Goal: Information Seeking & Learning: Learn about a topic

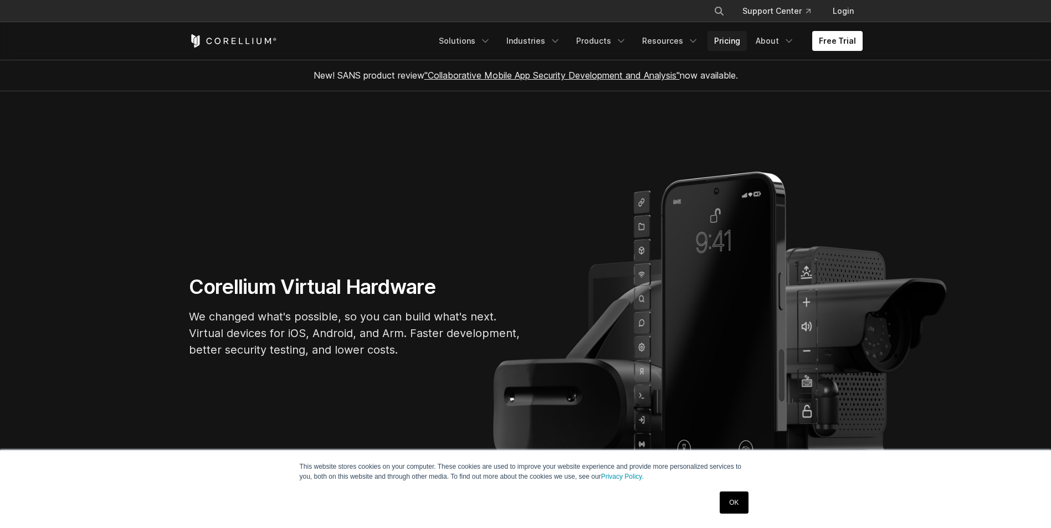
click at [736, 43] on link "Pricing" at bounding box center [726, 41] width 39 height 20
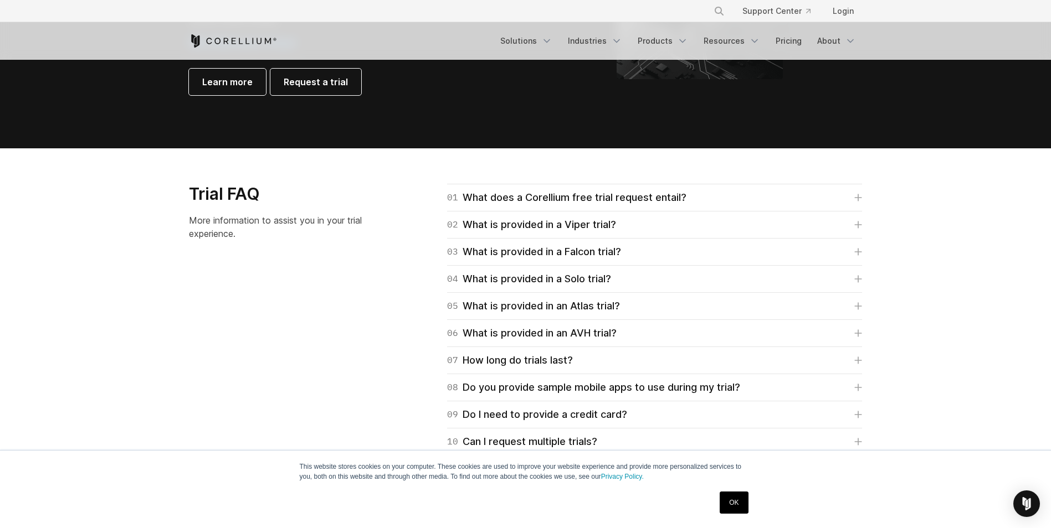
scroll to position [1488, 0]
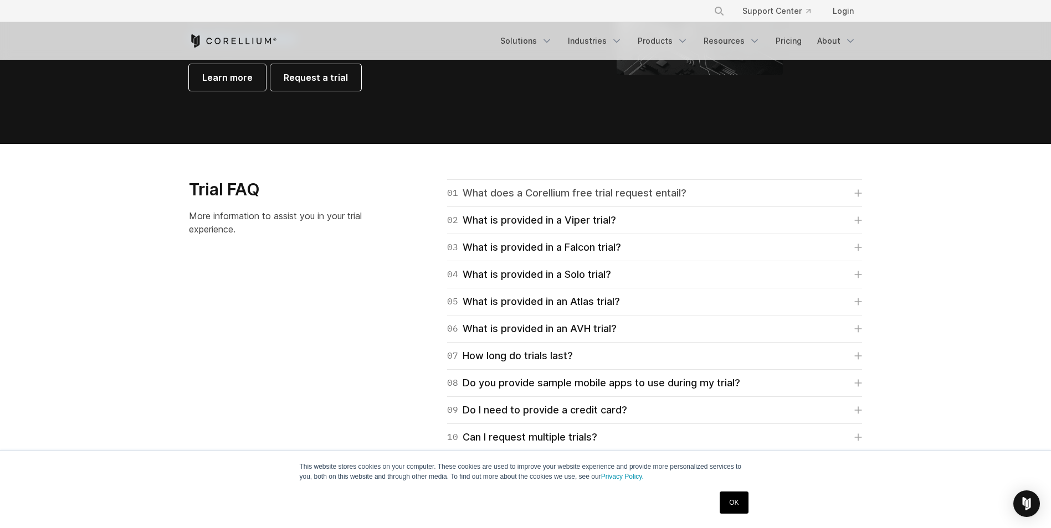
click at [586, 191] on div "01 What does a Corellium free trial request entail?" at bounding box center [566, 194] width 239 height 16
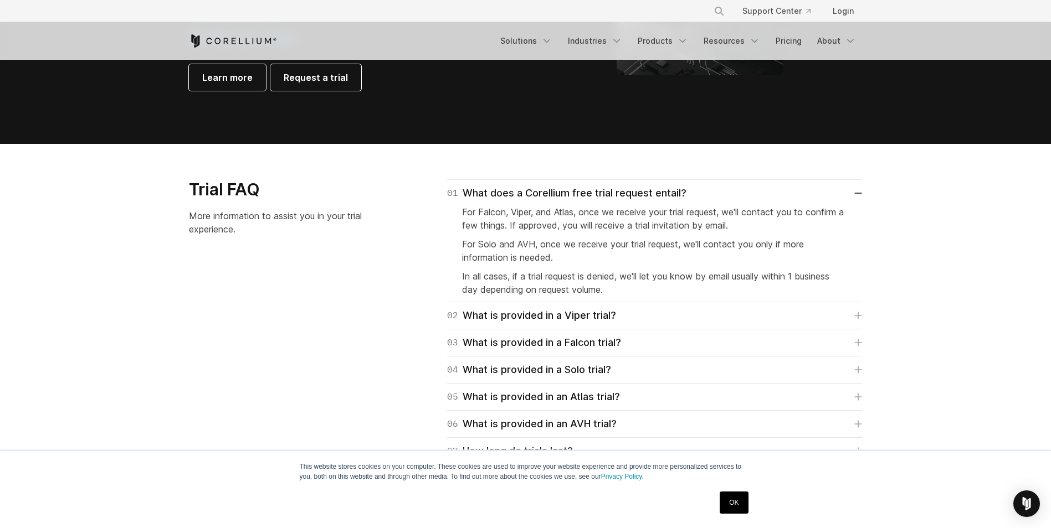
click at [261, 467] on div "This website stores cookies on your computer. These cookies are used to improve…" at bounding box center [526, 472] width 532 height 20
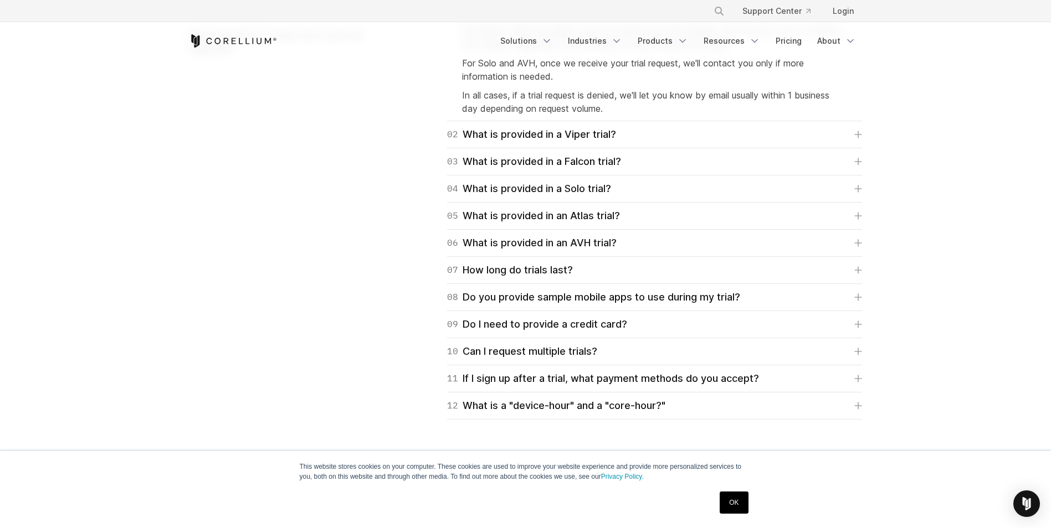
scroll to position [1687, 0]
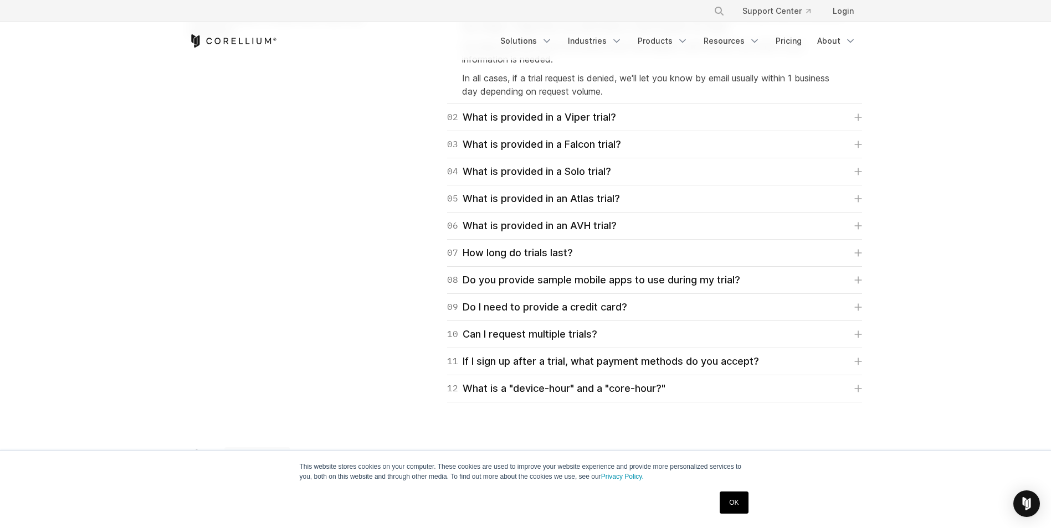
click at [568, 181] on div "04 What is provided in a Solo trial? Corellium's Solo trial is for students onl…" at bounding box center [654, 171] width 415 height 27
click at [568, 177] on div "04 What is provided in a Solo trial?" at bounding box center [529, 172] width 164 height 16
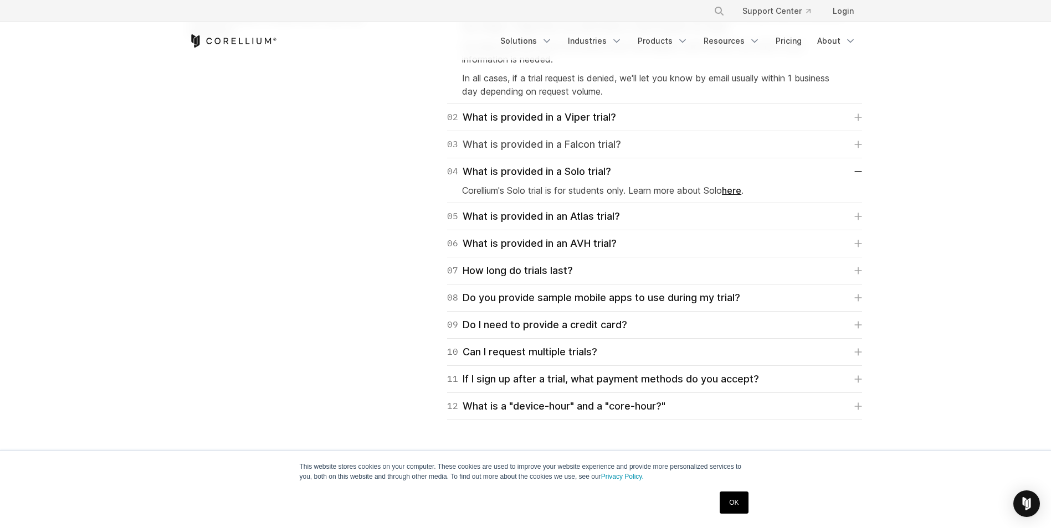
click at [566, 148] on div "03 What is provided in a Falcon trial?" at bounding box center [534, 145] width 174 height 16
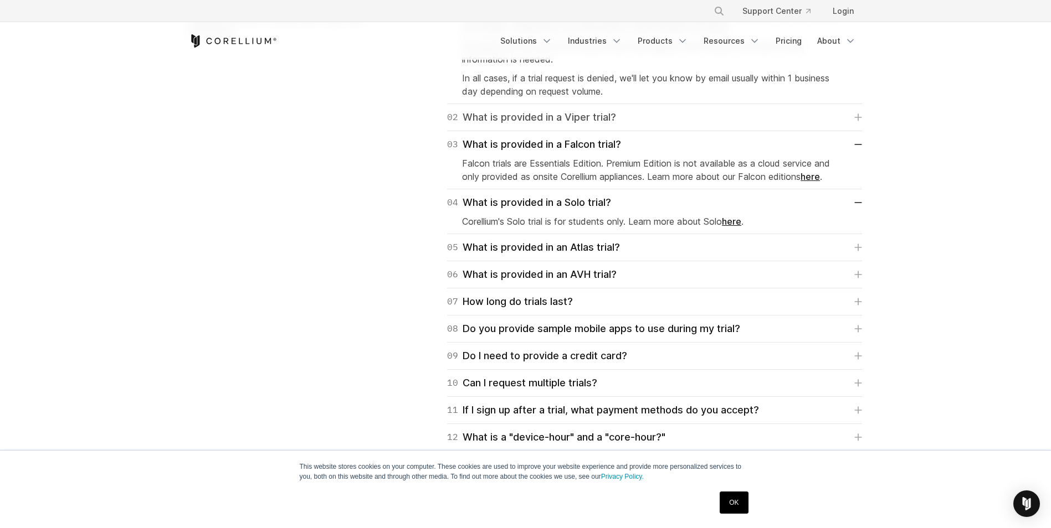
click at [568, 119] on div "02 What is provided in a Viper trial?" at bounding box center [531, 118] width 169 height 16
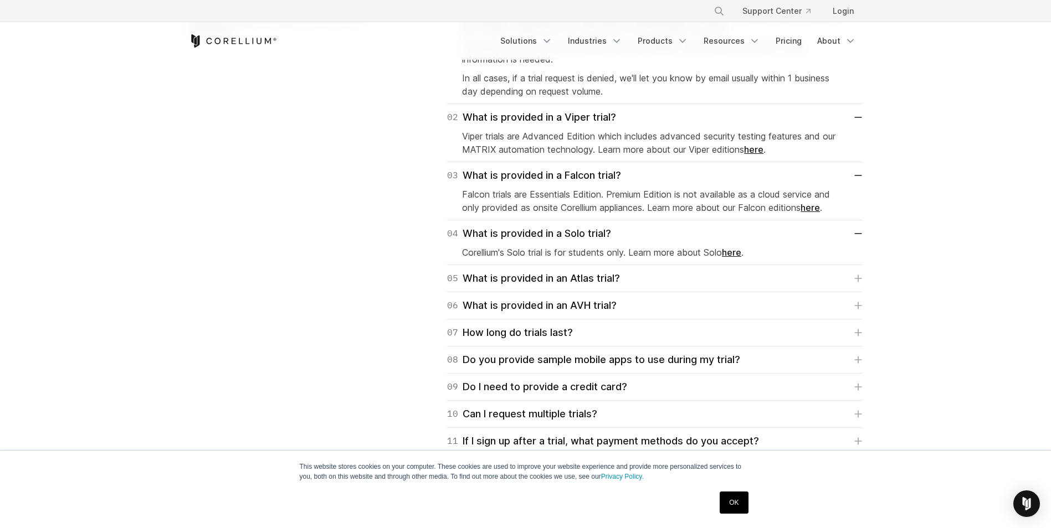
click at [818, 207] on link "here" at bounding box center [809, 207] width 19 height 11
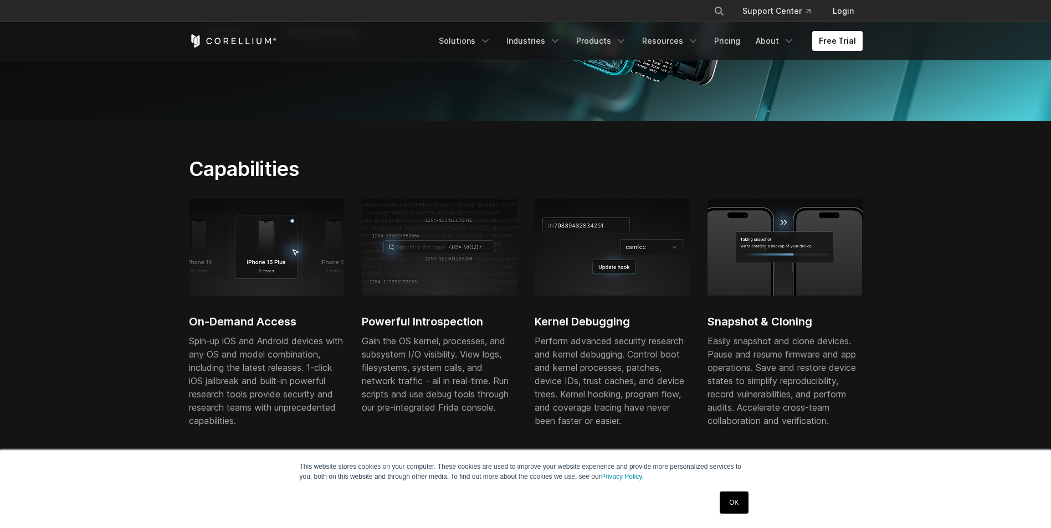
scroll to position [273, 0]
click at [722, 501] on link "OK" at bounding box center [734, 503] width 28 height 22
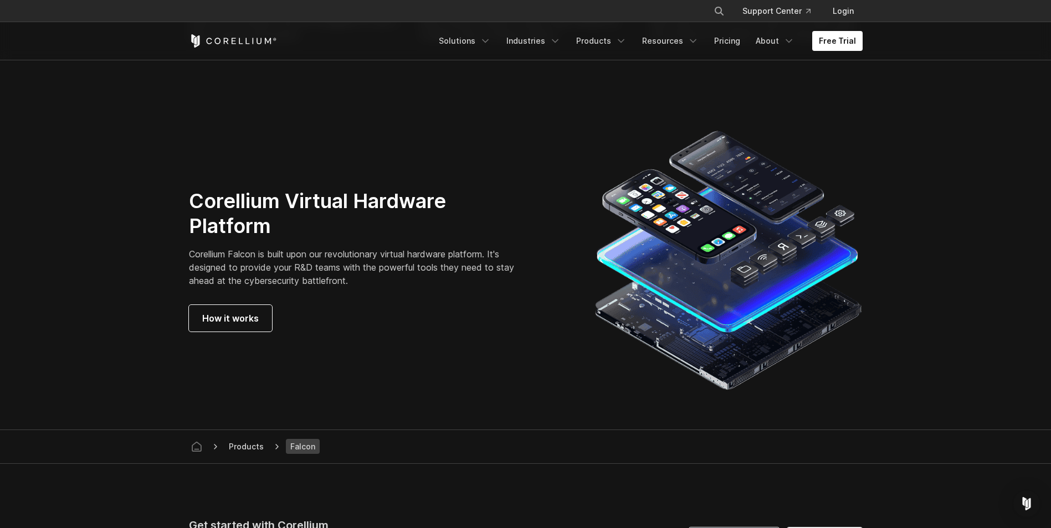
scroll to position [3005, 0]
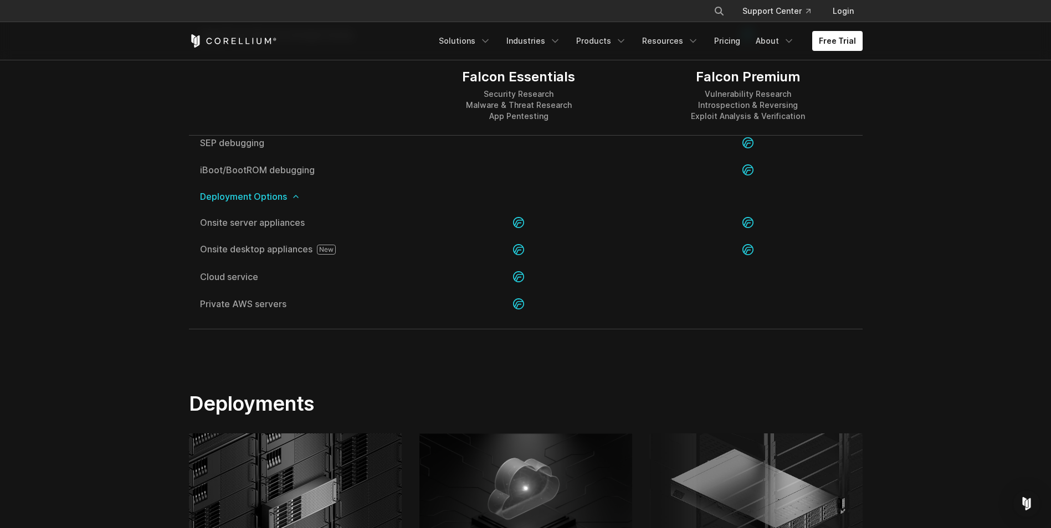
scroll to position [2406, 0]
click at [425, 459] on img at bounding box center [525, 501] width 213 height 132
click at [137, 491] on section "Deployments Onsite Appliances Corellium server and desktop appliances use the l…" at bounding box center [525, 525] width 1051 height 337
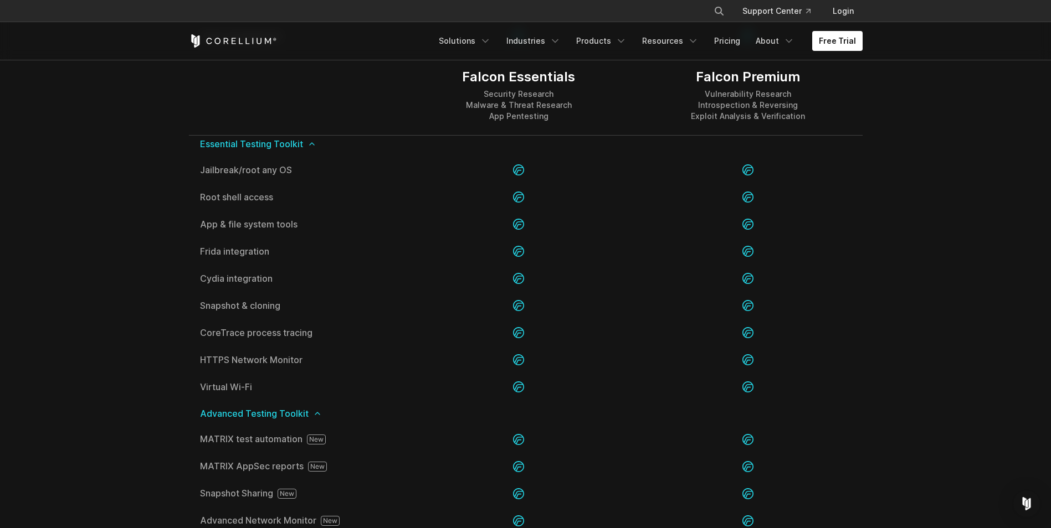
scroll to position [1327, 0]
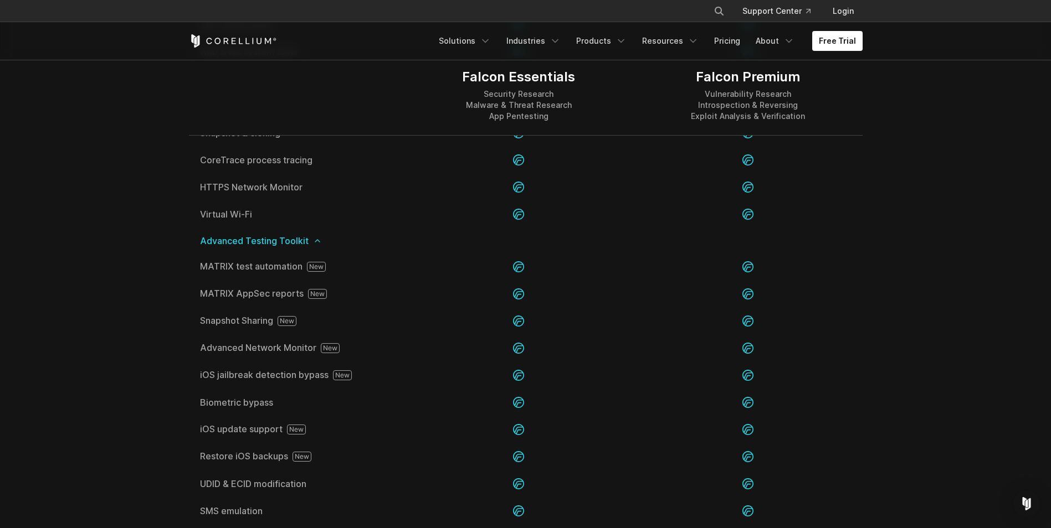
scroll to position [1499, 0]
click at [729, 41] on link "Pricing" at bounding box center [726, 41] width 39 height 20
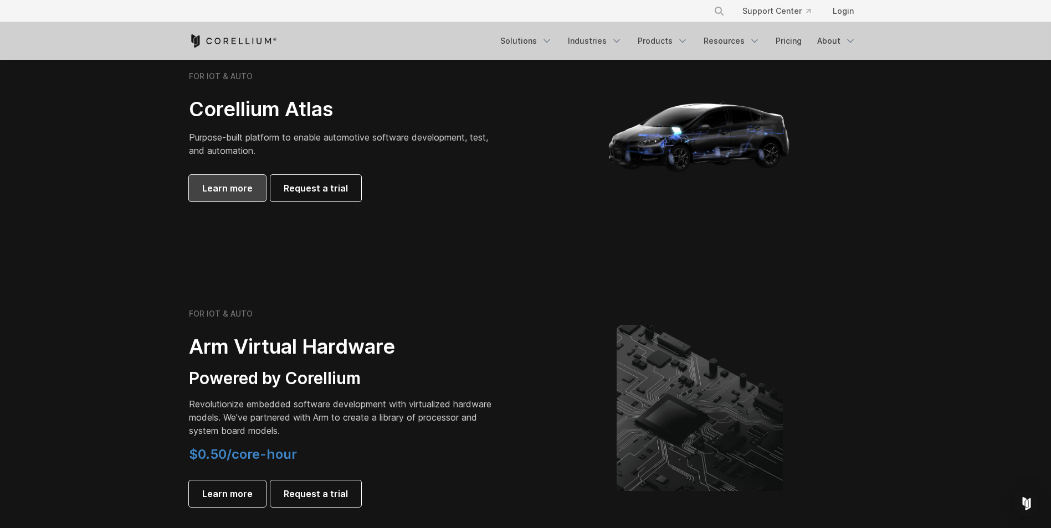
scroll to position [1072, 0]
click at [208, 186] on span "Learn more" at bounding box center [227, 187] width 50 height 13
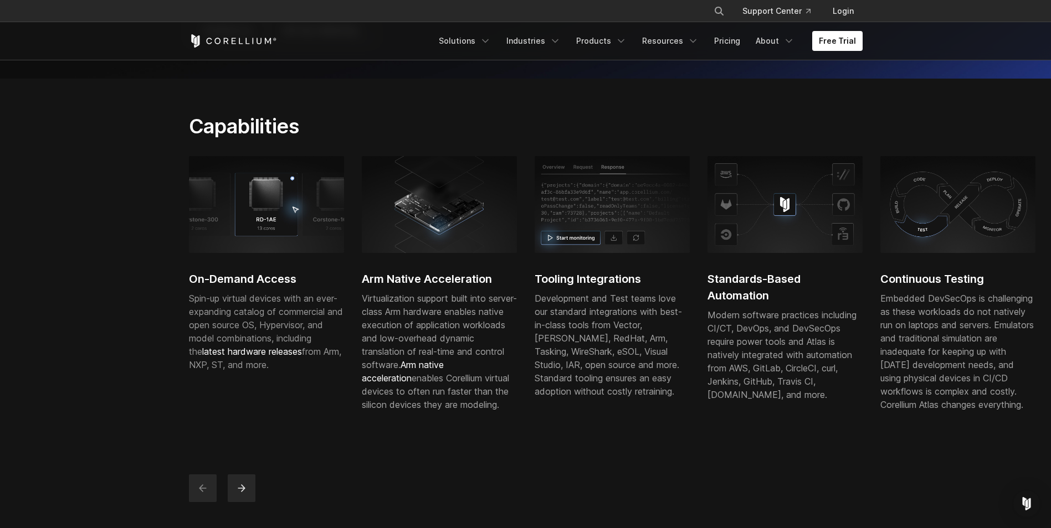
scroll to position [254, 0]
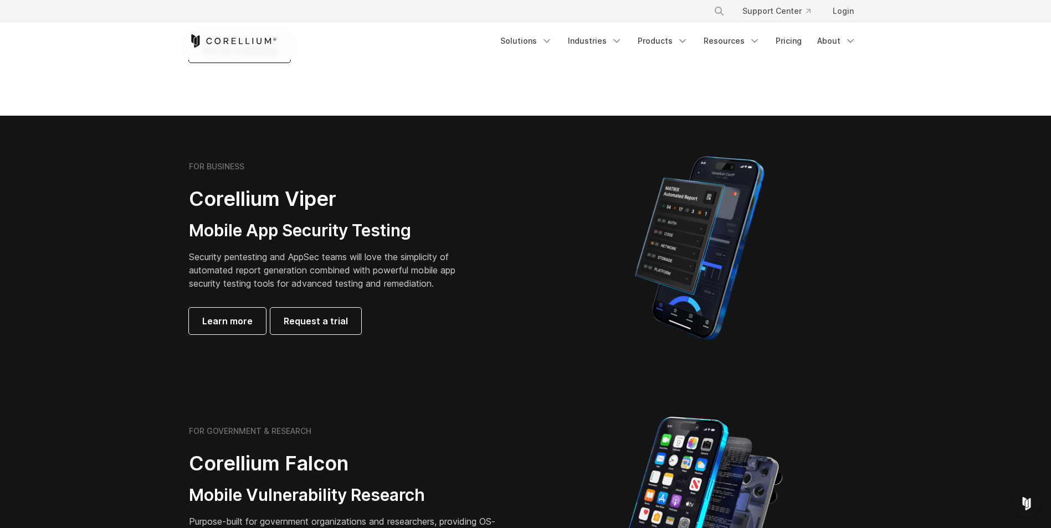
scroll to position [170, 0]
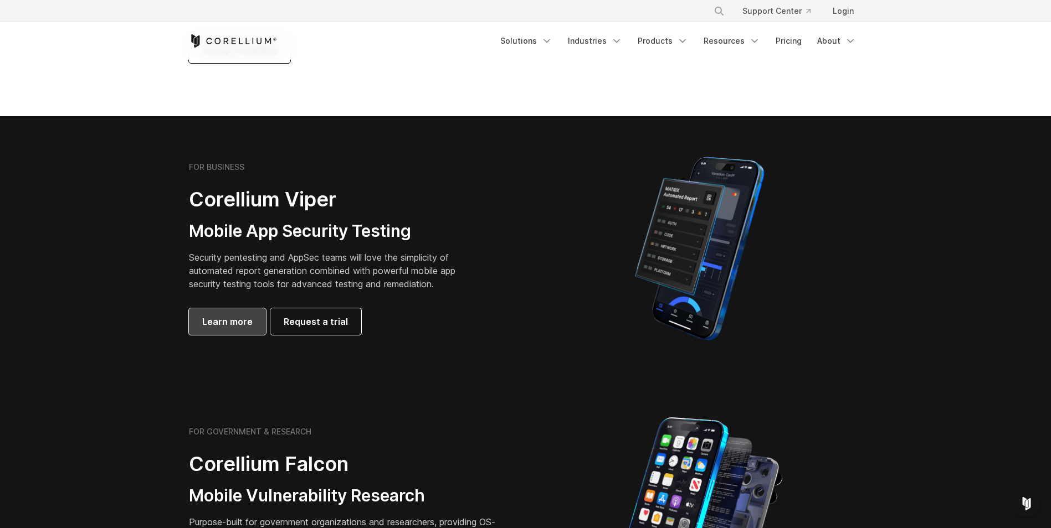
click at [218, 322] on span "Learn more" at bounding box center [227, 321] width 50 height 13
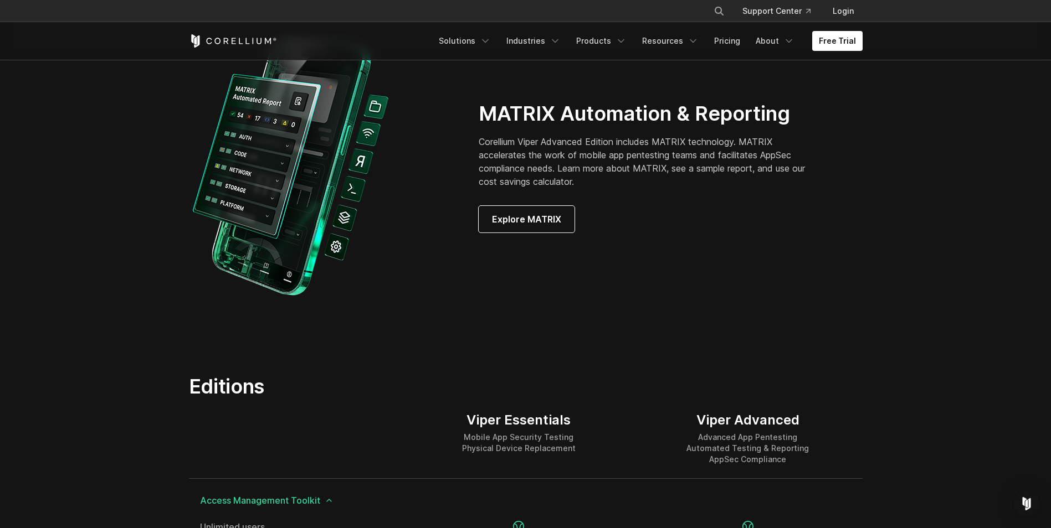
scroll to position [1066, 0]
click at [511, 217] on span "Explore MATRIX" at bounding box center [526, 218] width 69 height 13
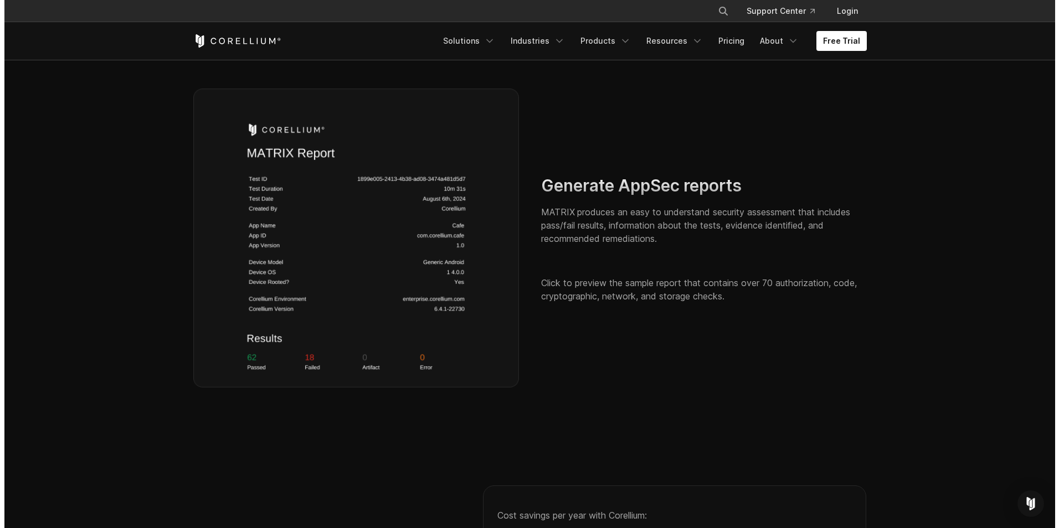
scroll to position [1616, 0]
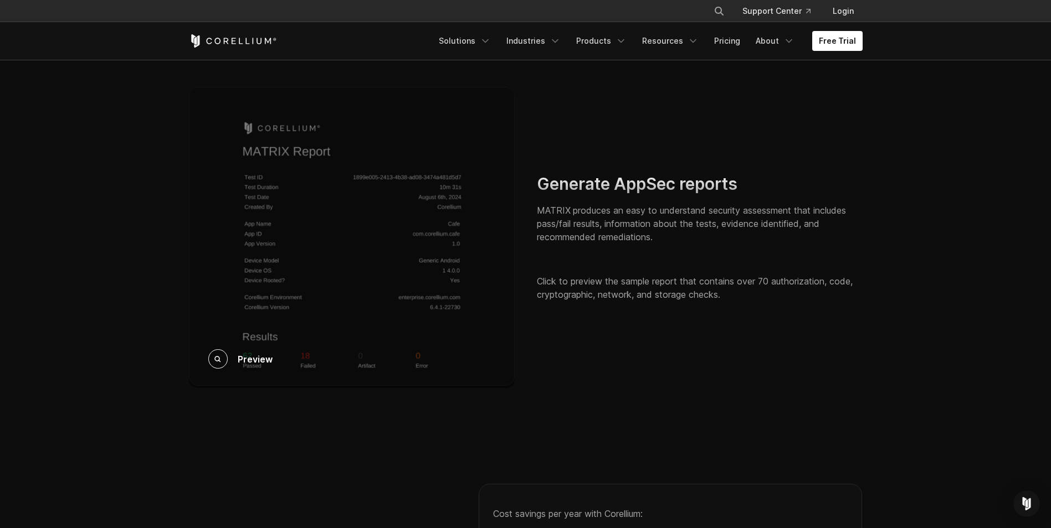
click at [261, 297] on div "Preview" at bounding box center [352, 237] width 326 height 301
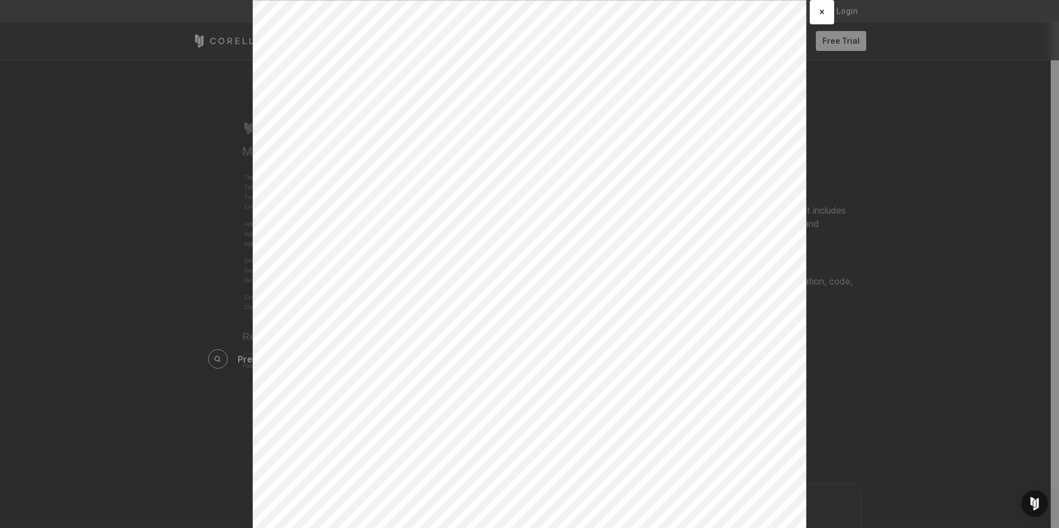
scroll to position [0, 0]
